Goal: Complete application form: Complete application form

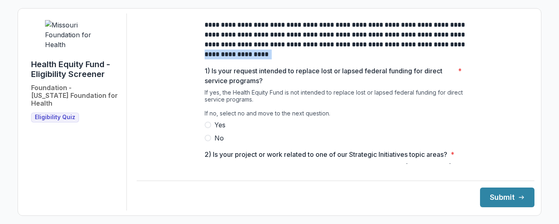
drag, startPoint x: 529, startPoint y: 52, endPoint x: 527, endPoint y: 62, distance: 10.3
click at [527, 62] on div "**********" at bounding box center [336, 112] width 398 height 197
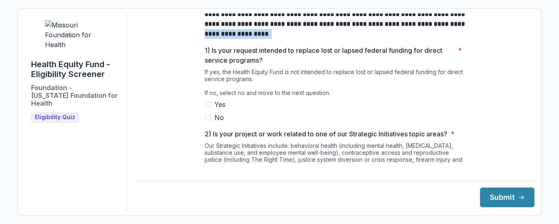
scroll to position [24, 0]
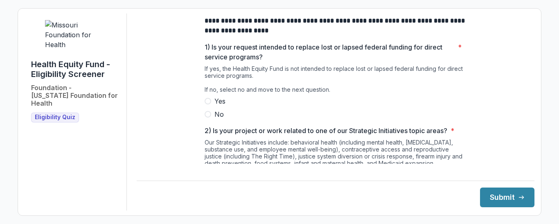
click at [205, 117] on span at bounding box center [208, 114] width 7 height 7
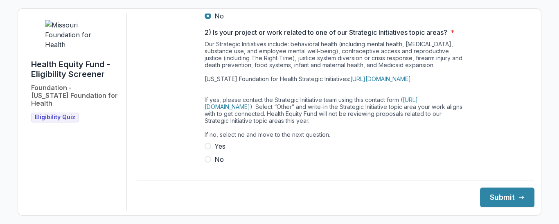
scroll to position [123, 0]
drag, startPoint x: 525, startPoint y: 72, endPoint x: 526, endPoint y: 82, distance: 10.3
click at [526, 82] on main "**********" at bounding box center [336, 89] width 398 height 150
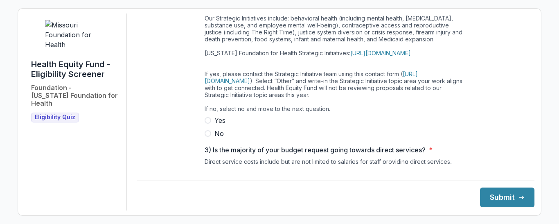
scroll to position [153, 0]
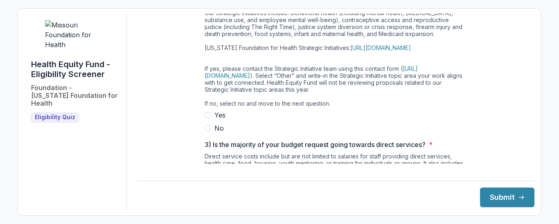
click at [497, 63] on div "**********" at bounding box center [336, 101] width 398 height 482
click at [207, 131] on span at bounding box center [208, 128] width 7 height 7
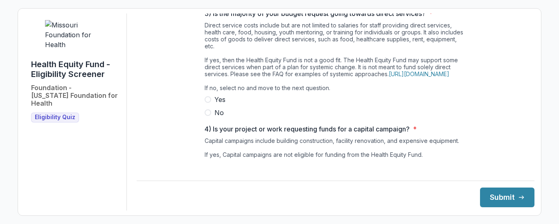
scroll to position [287, 0]
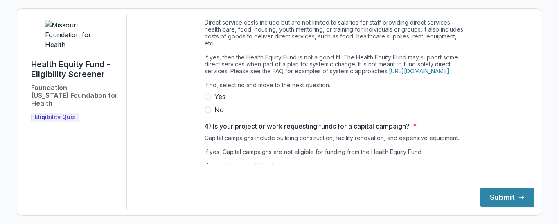
click at [206, 113] on span at bounding box center [208, 109] width 7 height 7
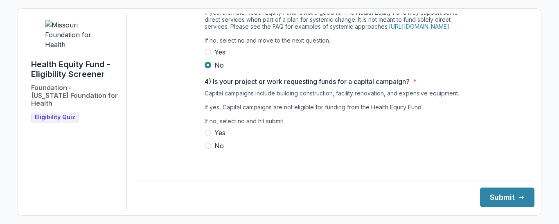
scroll to position [340, 0]
click at [207, 149] on span at bounding box center [208, 145] width 7 height 7
click at [505, 195] on button "Submit" at bounding box center [507, 197] width 54 height 20
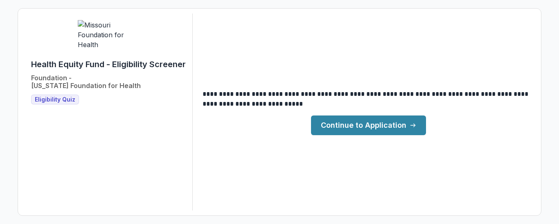
click at [358, 128] on link "Continue to Application" at bounding box center [368, 125] width 115 height 20
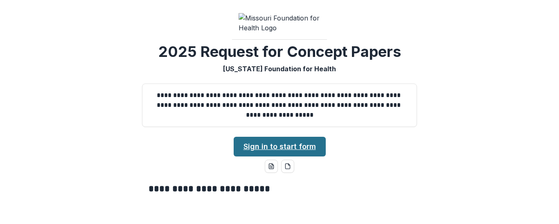
click at [274, 156] on link "Sign in to start form" at bounding box center [280, 147] width 92 height 20
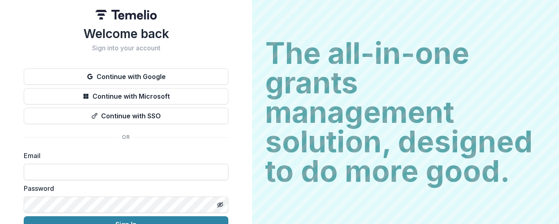
click at [81, 169] on input at bounding box center [126, 172] width 205 height 16
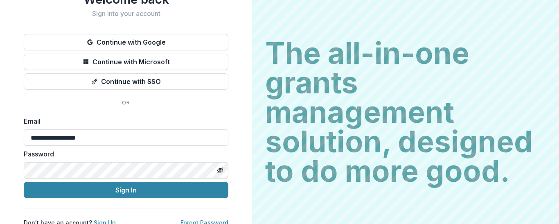
scroll to position [43, 0]
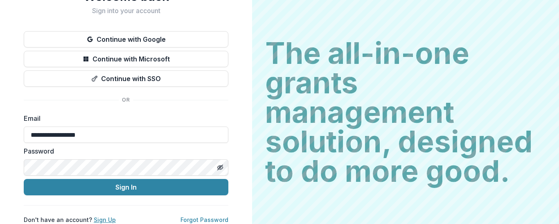
type input "**********"
click at [99, 216] on link "Sign Up" at bounding box center [105, 219] width 22 height 7
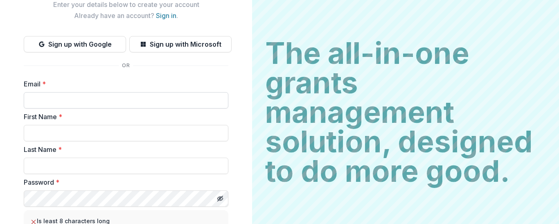
click at [54, 104] on input "Email *" at bounding box center [126, 100] width 205 height 16
type input "**********"
click at [48, 131] on input "First Name *" at bounding box center [126, 133] width 205 height 16
type input "*****"
click at [41, 164] on input "Last Name *" at bounding box center [126, 166] width 205 height 16
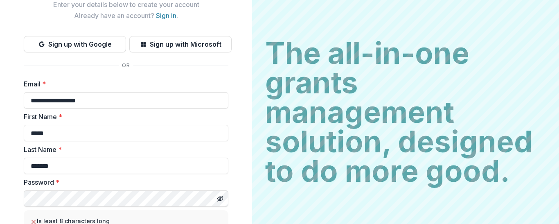
type input "*******"
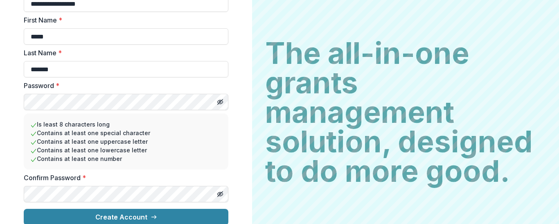
scroll to position [147, 0]
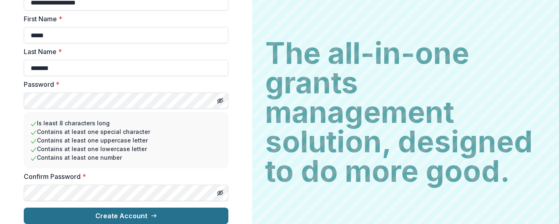
click at [134, 207] on button "Create Account" at bounding box center [126, 215] width 205 height 16
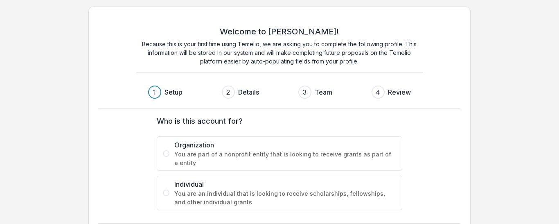
click at [164, 154] on span at bounding box center [166, 153] width 7 height 7
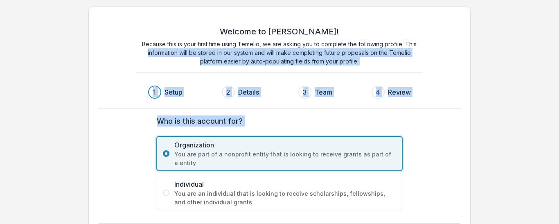
drag, startPoint x: 556, startPoint y: 34, endPoint x: 548, endPoint y: 243, distance: 209.7
click at [548, 223] on html "Welcome to Temelio! Because this is your first time using Temelio, we are askin…" at bounding box center [279, 112] width 559 height 224
click at [442, 157] on div "Who is this account for? Organization You are part of a nonprofit entity that i…" at bounding box center [279, 163] width 327 height 108
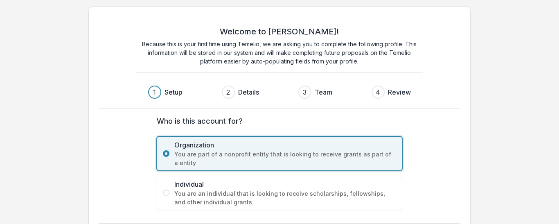
scroll to position [34, 0]
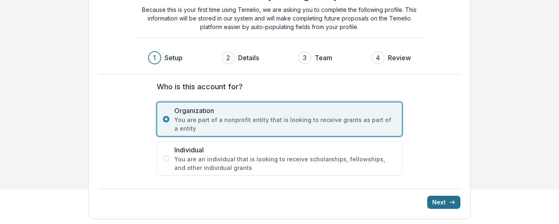
click at [442, 198] on button "Next" at bounding box center [443, 202] width 33 height 13
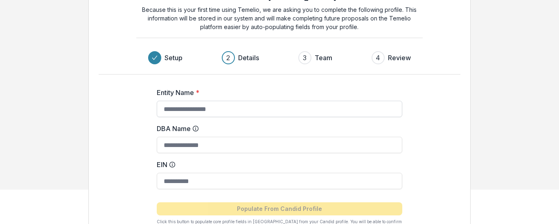
click at [176, 106] on input "Entity Name *" at bounding box center [280, 109] width 246 height 16
type input "**********"
click at [163, 176] on input "EIN" at bounding box center [280, 181] width 246 height 16
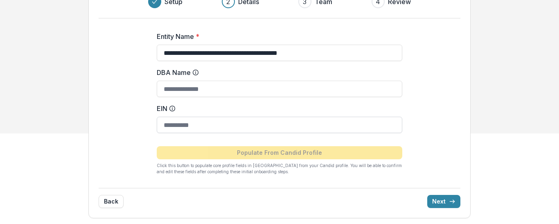
click at [168, 122] on input "EIN" at bounding box center [280, 125] width 246 height 16
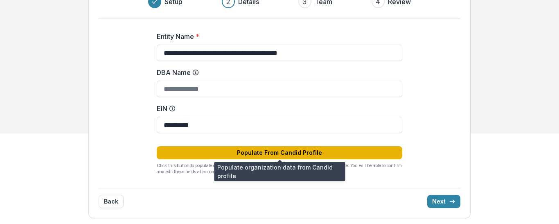
type input "**********"
click at [273, 150] on button "Populate From Candid Profile" at bounding box center [280, 152] width 246 height 13
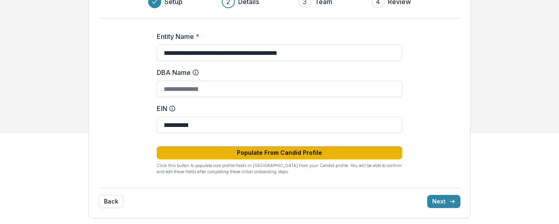
click at [273, 150] on button "Populate From Candid Profile" at bounding box center [280, 152] width 246 height 13
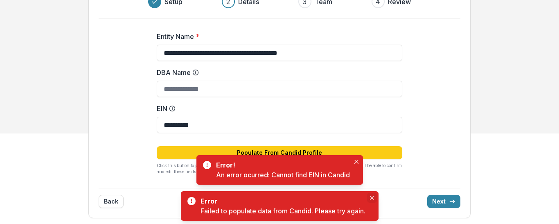
click at [373, 194] on button "Close" at bounding box center [372, 198] width 10 height 10
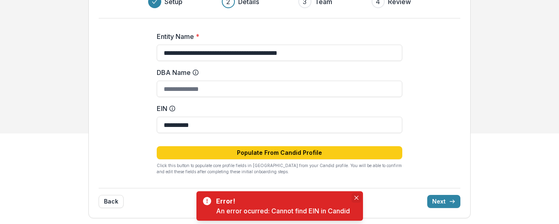
click at [359, 195] on button "Close" at bounding box center [356, 198] width 10 height 10
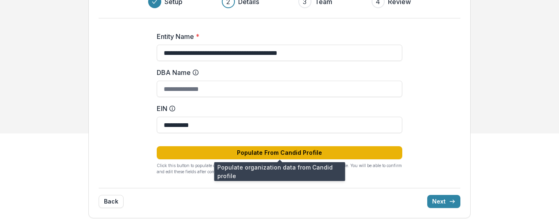
click at [286, 152] on button "Populate From Candid Profile" at bounding box center [280, 152] width 246 height 13
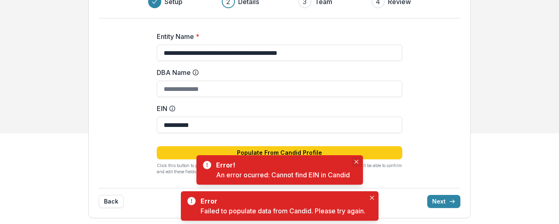
click at [355, 163] on icon "Close" at bounding box center [356, 162] width 4 height 4
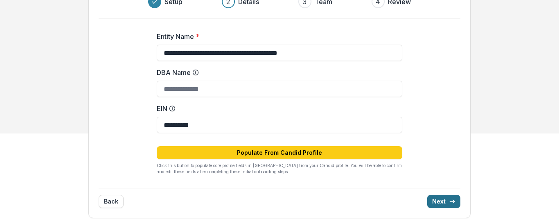
click at [448, 198] on button "Next" at bounding box center [443, 201] width 33 height 13
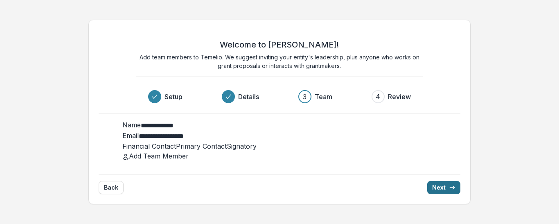
scroll to position [2, 0]
